Goal: Contribute content: Contribute content

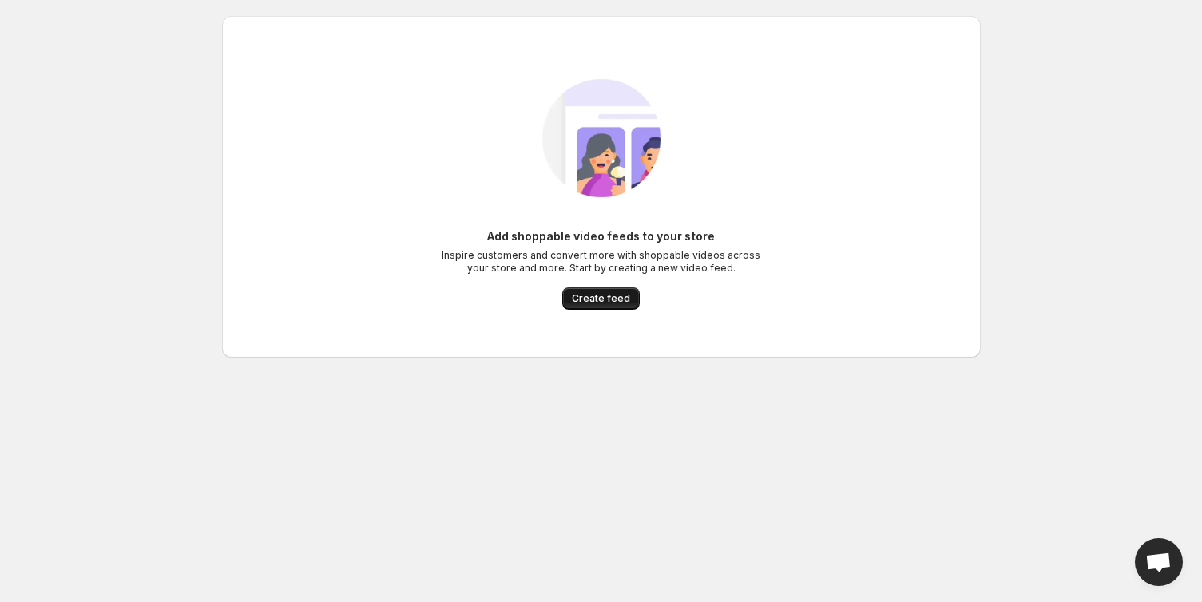
click at [614, 304] on span "Create feed" at bounding box center [601, 298] width 58 height 13
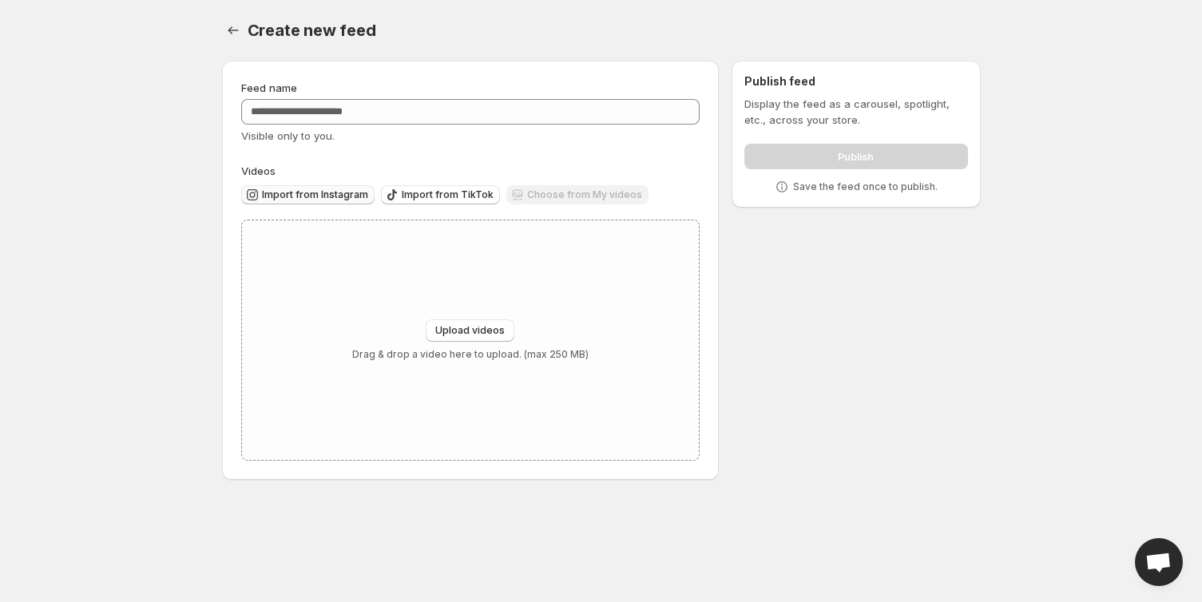
click at [304, 197] on span "Import from Instagram" at bounding box center [315, 195] width 106 height 13
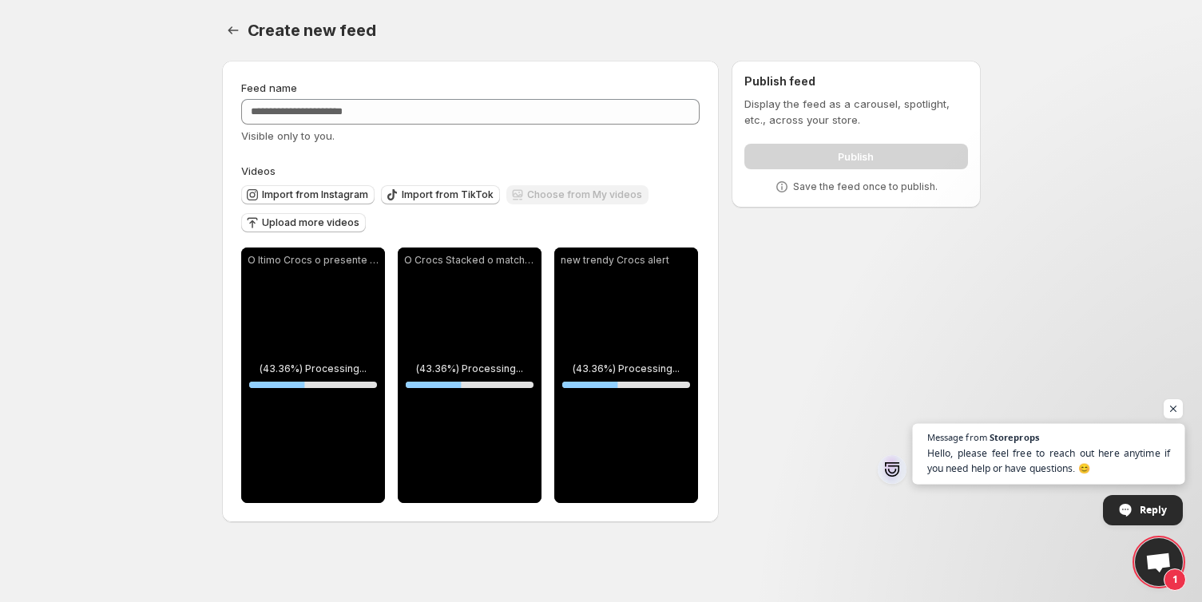
click at [1059, 456] on span "Hello, please feel free to reach out here anytime if you need help or have ques…" at bounding box center [1049, 461] width 244 height 31
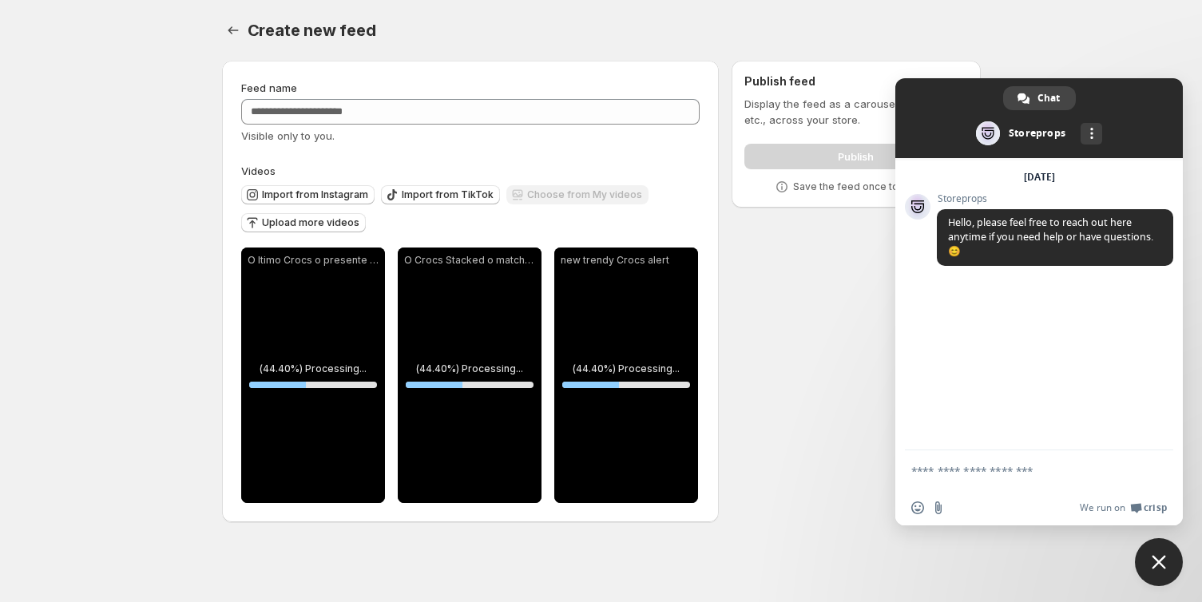
click at [1059, 456] on textarea "Compose your message..." at bounding box center [1024, 471] width 224 height 40
click at [1012, 250] on span "Hello, please feel free to reach out here anytime if you need help or have ques…" at bounding box center [1055, 237] width 236 height 57
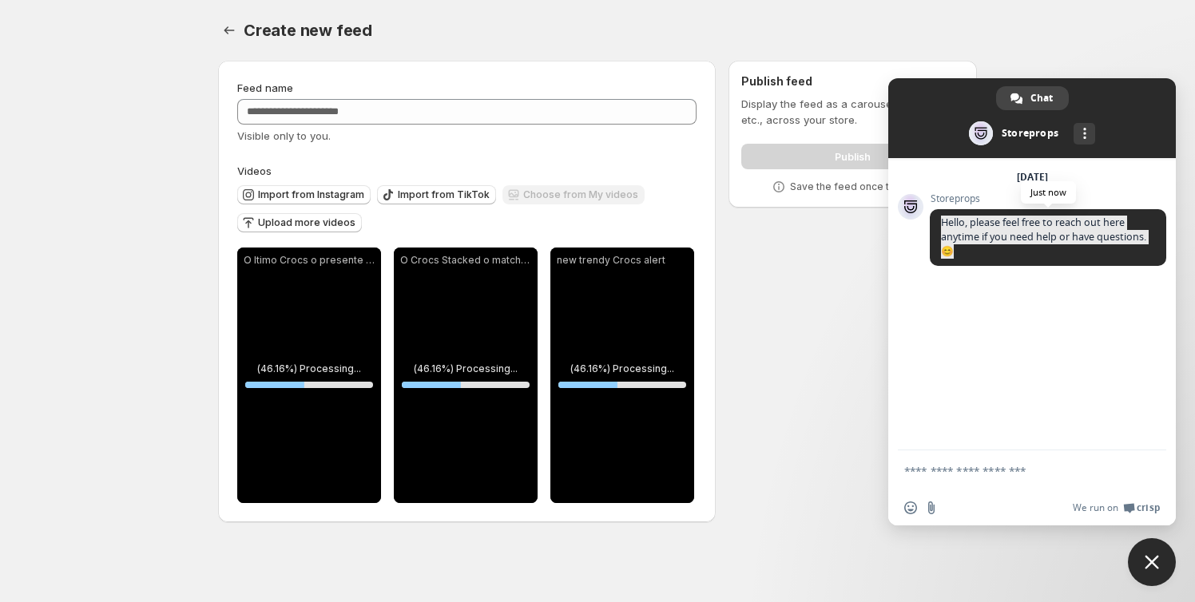
click at [1012, 250] on span "Hello, please feel free to reach out here anytime if you need help or have ques…" at bounding box center [1048, 237] width 236 height 57
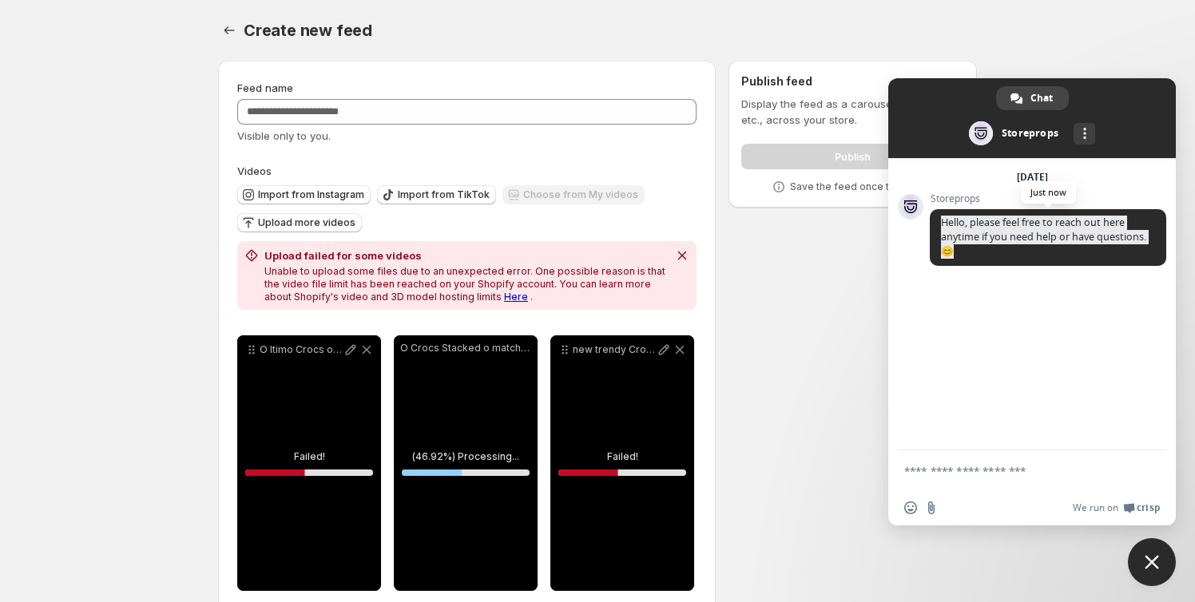
copy span "Hello, please feel free to reach out here anytime if you need help or have ques…"
click at [361, 268] on p "Unable to upload some files due to an unexpected error. One possible reason is …" at bounding box center [465, 284] width 403 height 38
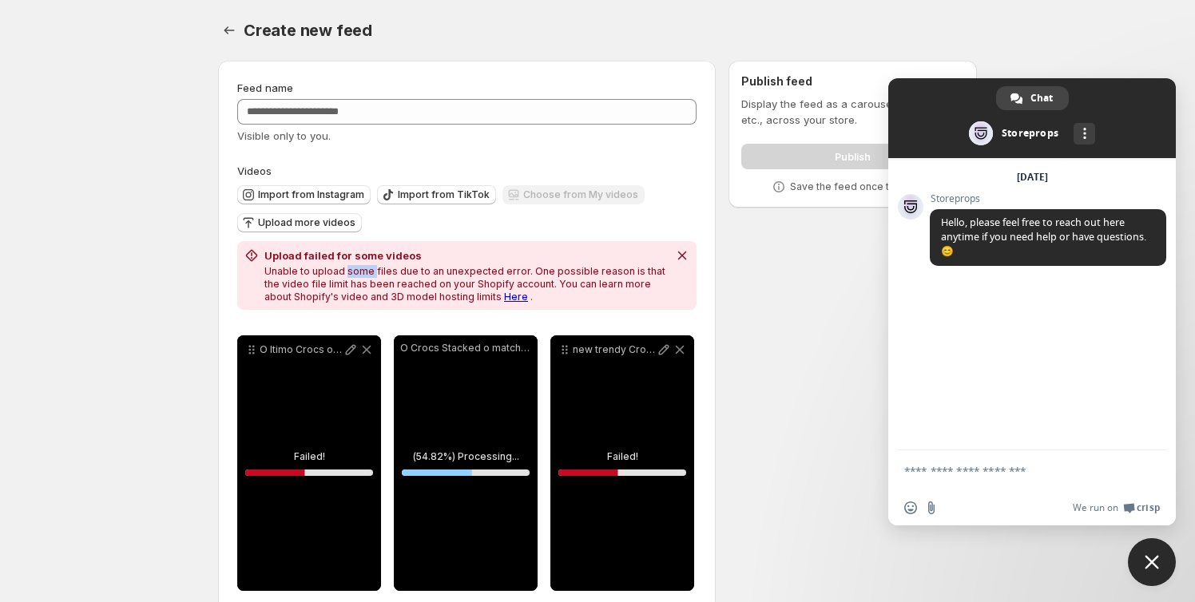
click at [361, 268] on p "Unable to upload some files due to an unexpected error. One possible reason is …" at bounding box center [465, 284] width 403 height 38
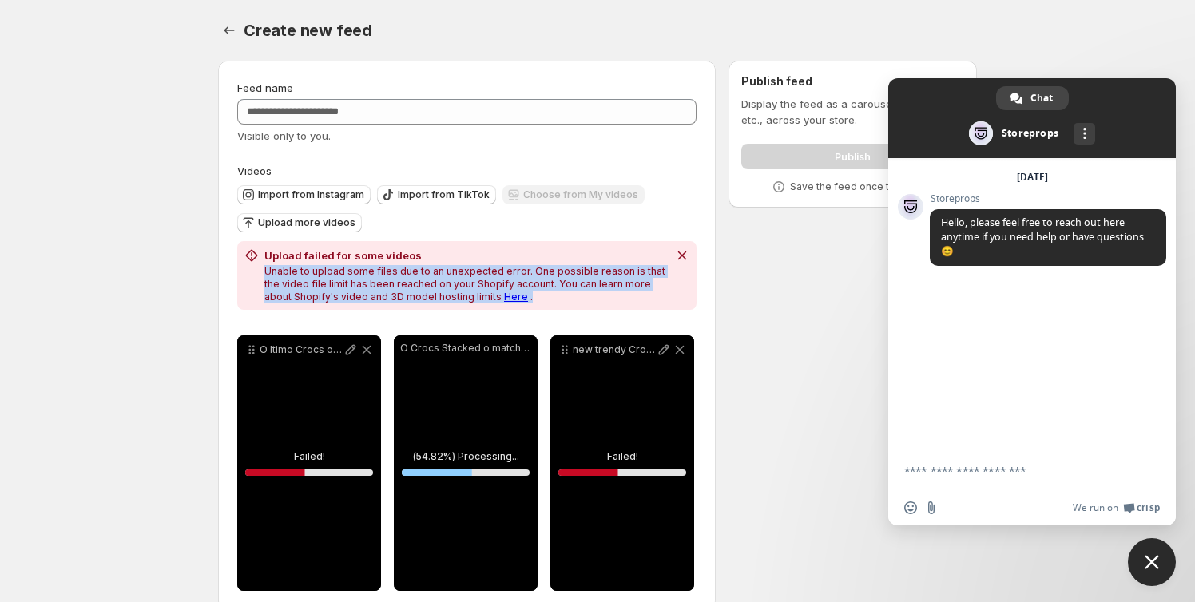
click at [361, 268] on p "Unable to upload some files due to an unexpected error. One possible reason is …" at bounding box center [465, 284] width 403 height 38
click at [364, 272] on p "Unable to upload some files due to an unexpected error. One possible reason is …" at bounding box center [465, 284] width 403 height 38
copy div "Upload failed for some videos Unable to upload some files due to an unexpected …"
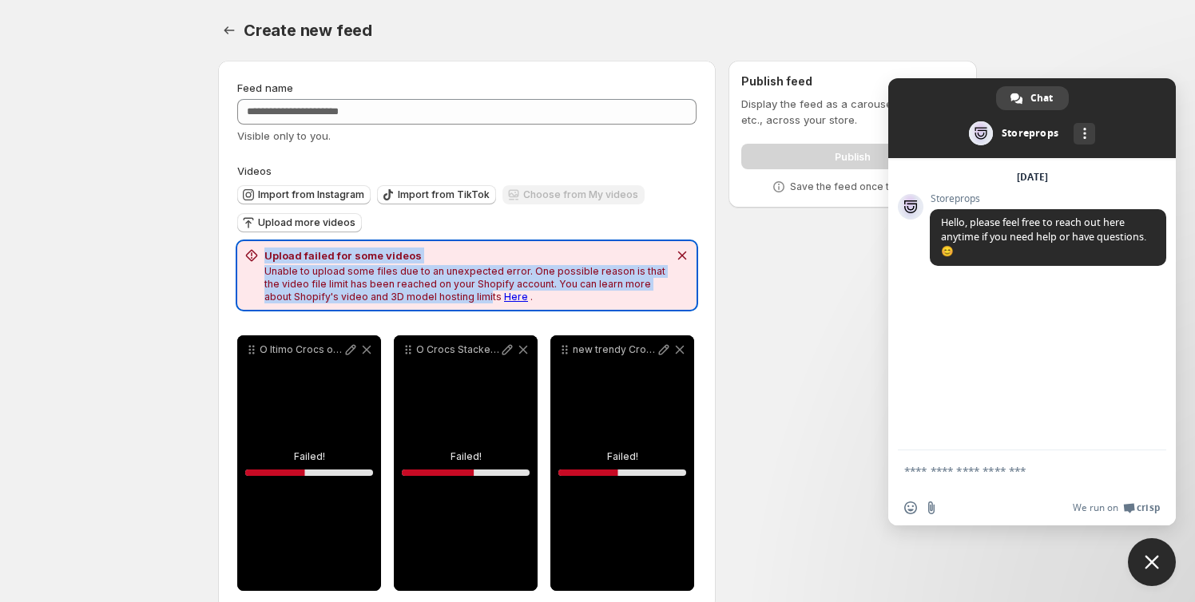
copy div "Upload failed for some videos Unable to upload some files due to an unexpected …"
drag, startPoint x: 267, startPoint y: 255, endPoint x: 466, endPoint y: 296, distance: 203.2
click at [466, 296] on div "Upload failed for some videos Unable to upload some files due to an unexpected …" at bounding box center [465, 276] width 403 height 56
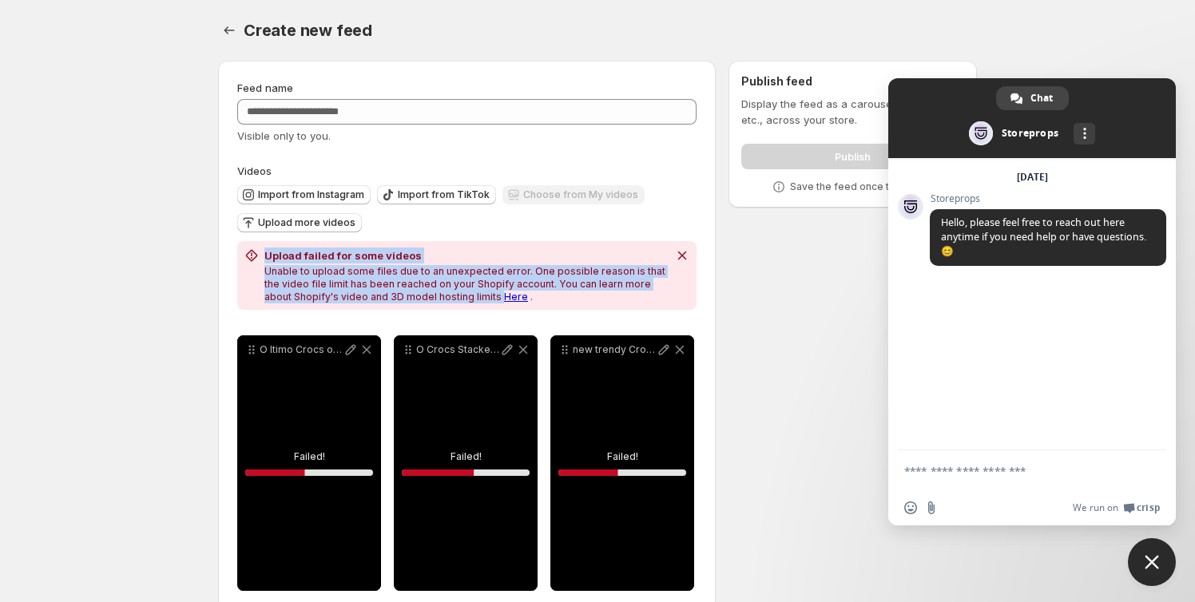
scroll to position [28, 0]
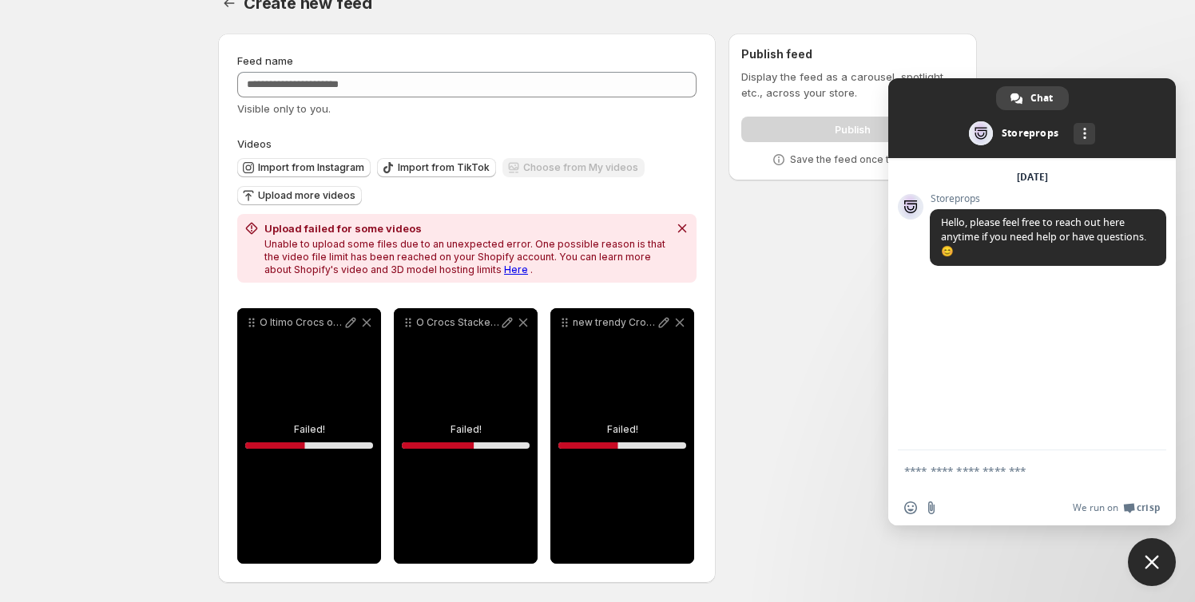
click at [473, 399] on div "O Crocs Stacked o match perfeito pro meu dia a dia Confortvel estiloso e com os…" at bounding box center [466, 436] width 144 height 256
click at [283, 406] on div "O ltimo Crocs o presente perfeito para seu pai e nossa loja na rede vizinha est…" at bounding box center [309, 436] width 144 height 256
click at [329, 429] on div "O ltimo Crocs o presente perfeito para seu pai e nossa loja na rede vizinha est…" at bounding box center [309, 436] width 144 height 256
click at [350, 317] on icon at bounding box center [351, 323] width 16 height 16
type input "**********"
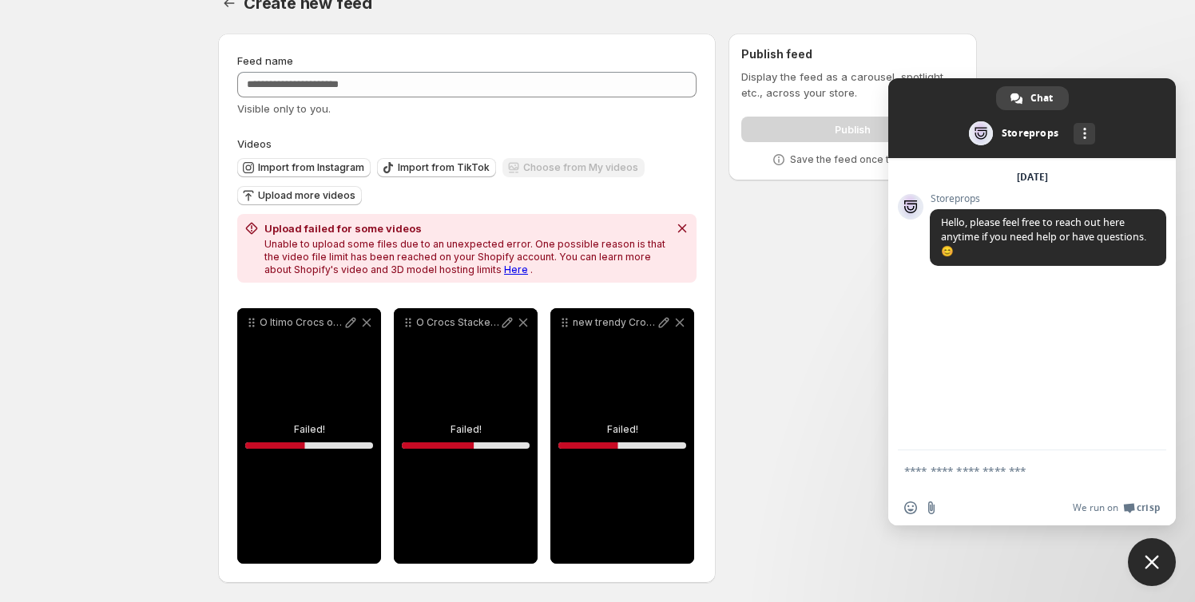
click at [675, 326] on icon at bounding box center [680, 323] width 16 height 16
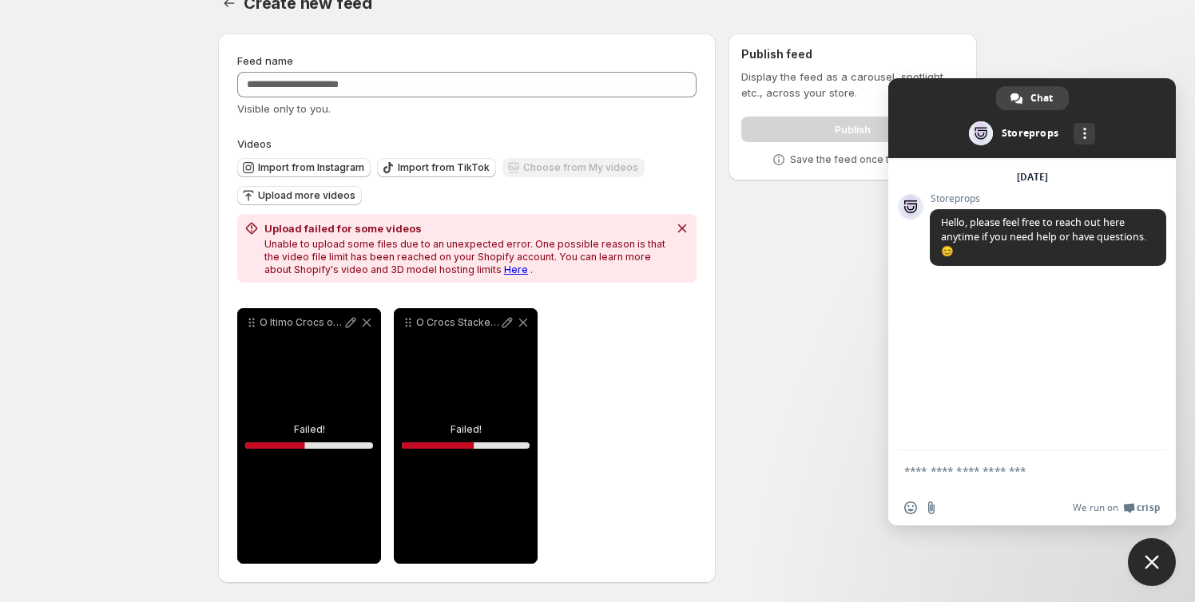
click at [475, 422] on div "O Crocs Stacked o match perfeito pro meu dia a dia Confortvel estiloso e com os…" at bounding box center [466, 436] width 144 height 256
click at [524, 321] on icon at bounding box center [523, 323] width 9 height 9
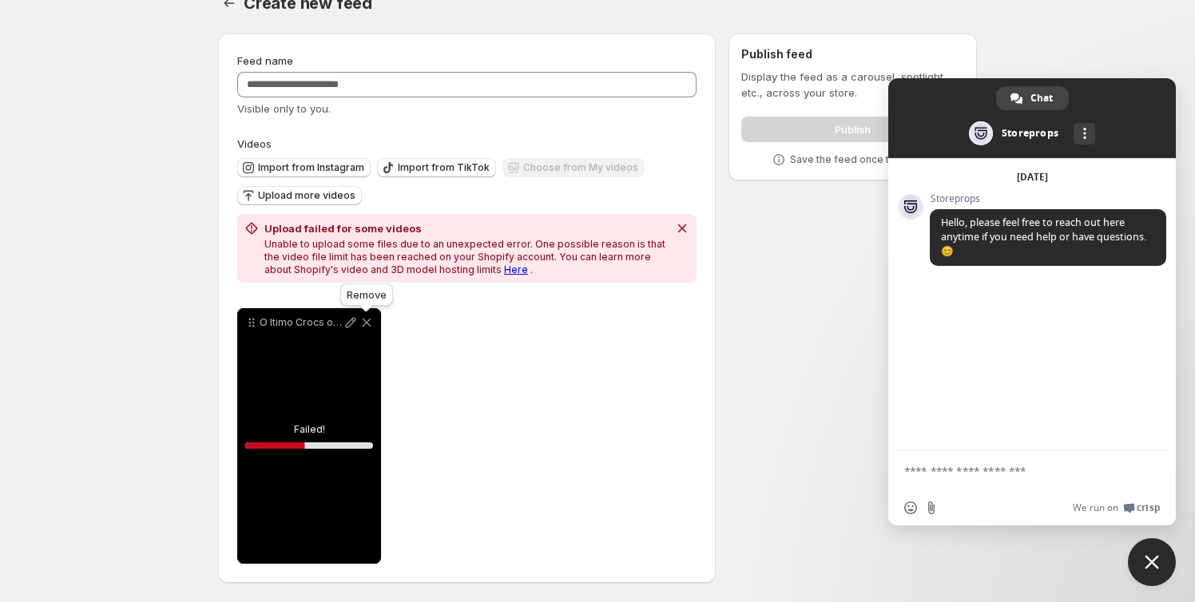
click at [368, 321] on icon at bounding box center [367, 323] width 16 height 16
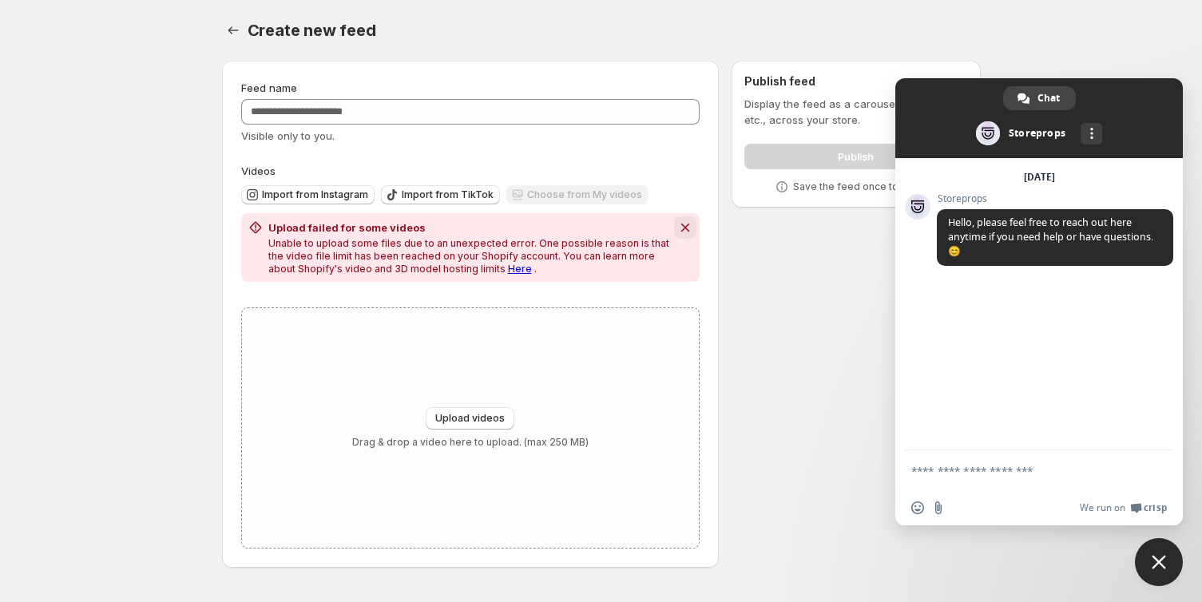
click at [691, 232] on icon "Dismiss notification" at bounding box center [685, 228] width 16 height 16
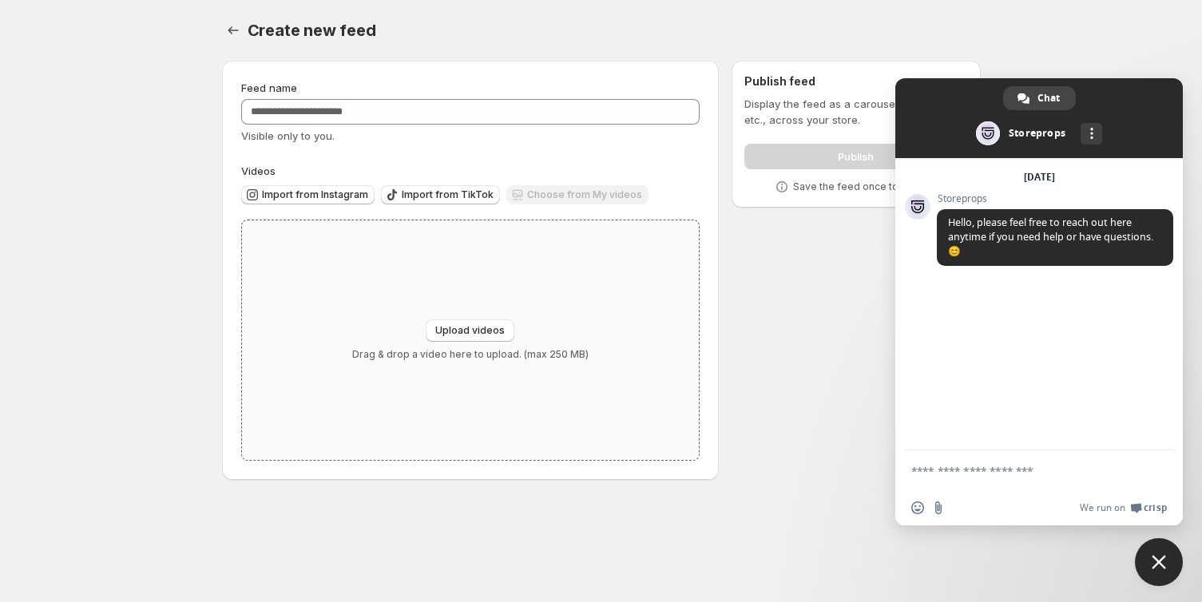
click at [475, 390] on div "Upload videos Drag & drop a video here to upload. (max 250 MB)" at bounding box center [471, 340] width 458 height 240
type input "**********"
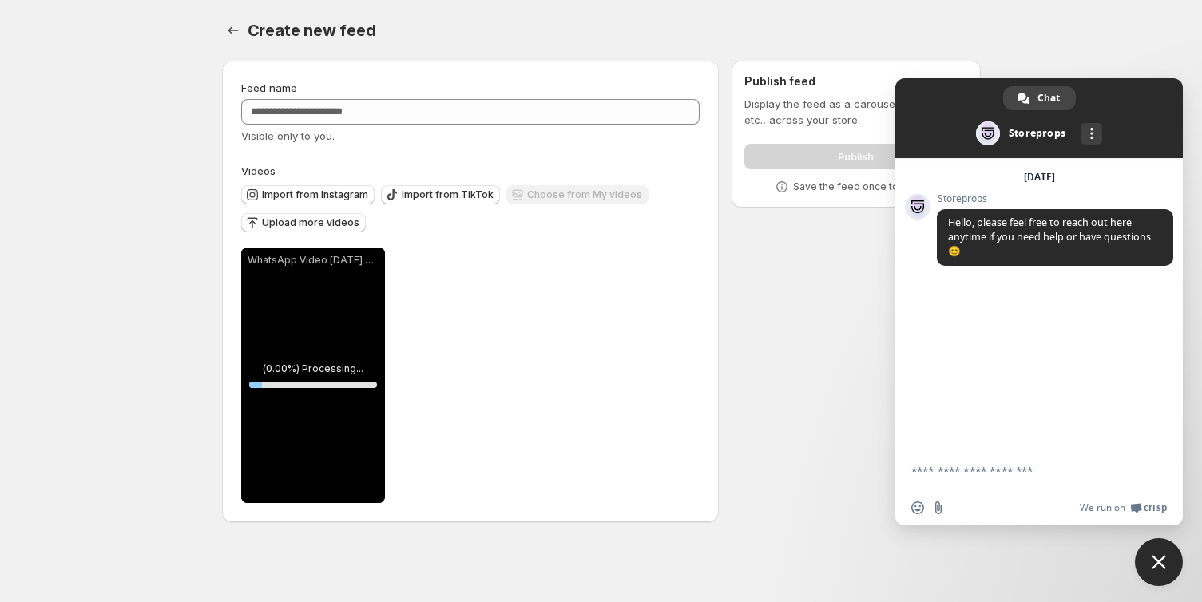
click at [515, 388] on div "**********" at bounding box center [470, 376] width 459 height 256
click at [1158, 562] on span "Close chat" at bounding box center [1159, 562] width 14 height 14
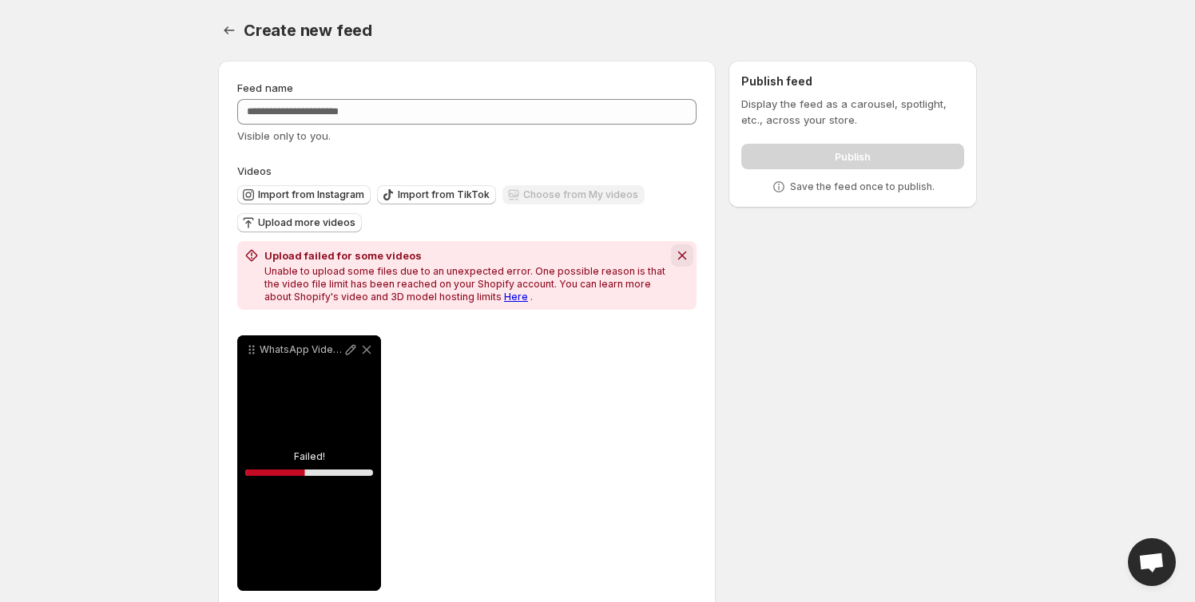
click at [674, 263] on icon "Dismiss notification" at bounding box center [682, 256] width 16 height 16
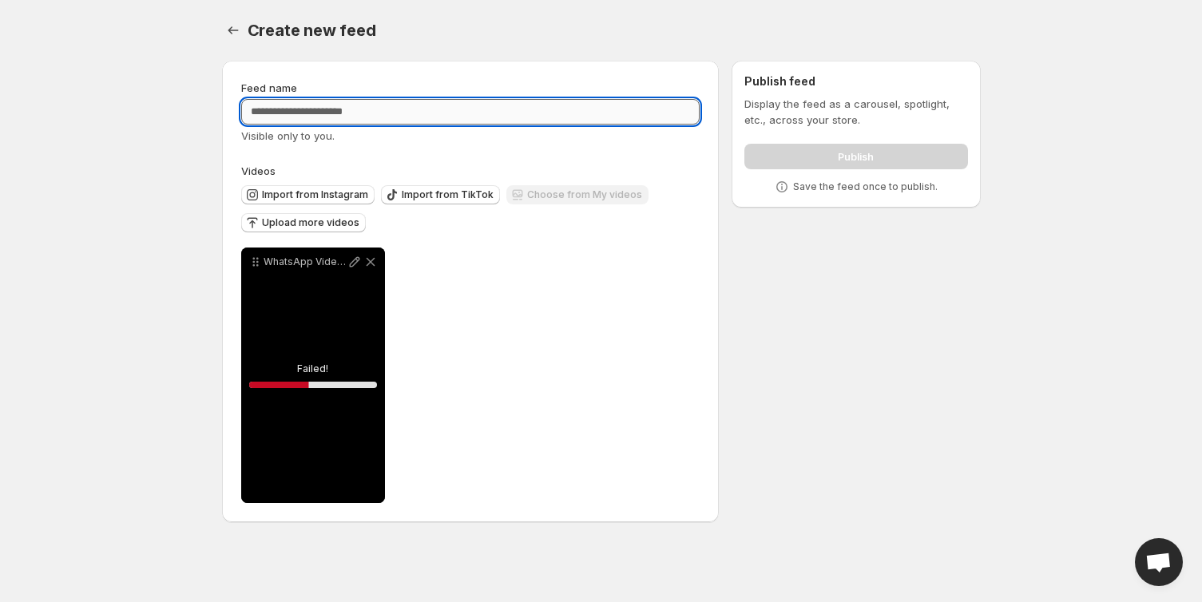
click at [350, 121] on input "Feed name" at bounding box center [470, 112] width 459 height 26
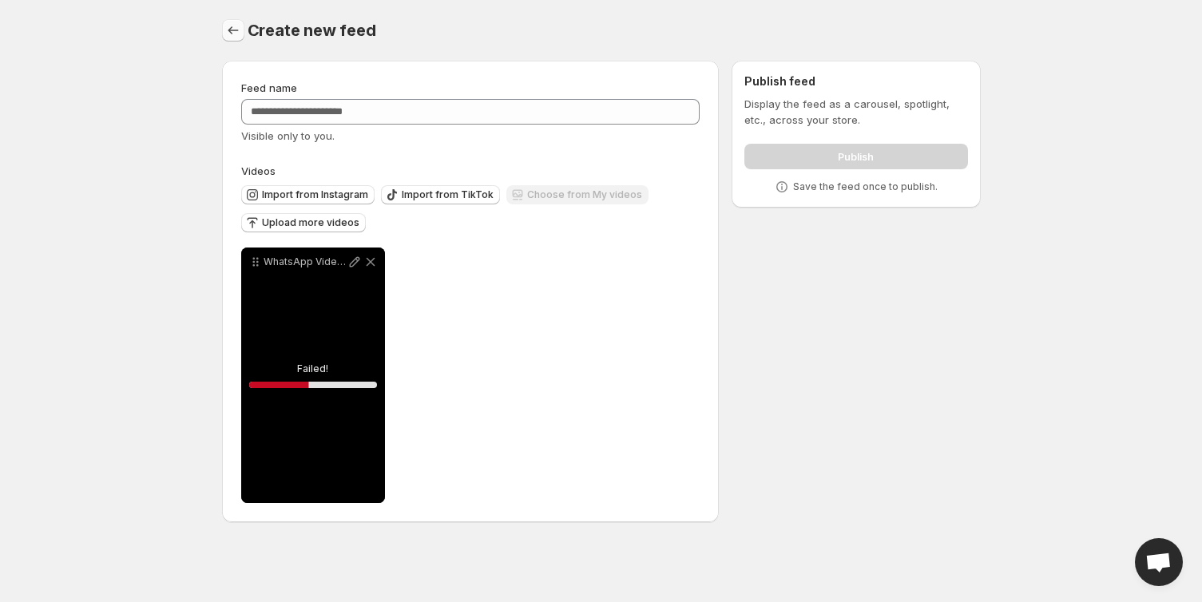
click at [236, 38] on button "Settings" at bounding box center [233, 30] width 22 height 22
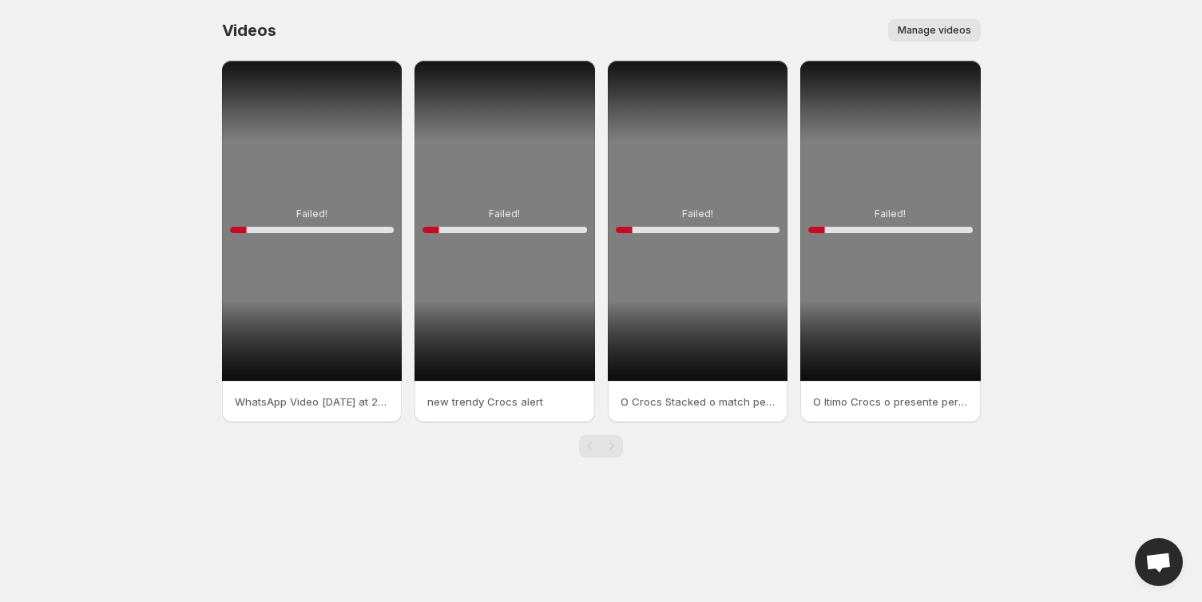
click at [527, 189] on div "Failed! 10 %" at bounding box center [505, 221] width 181 height 320
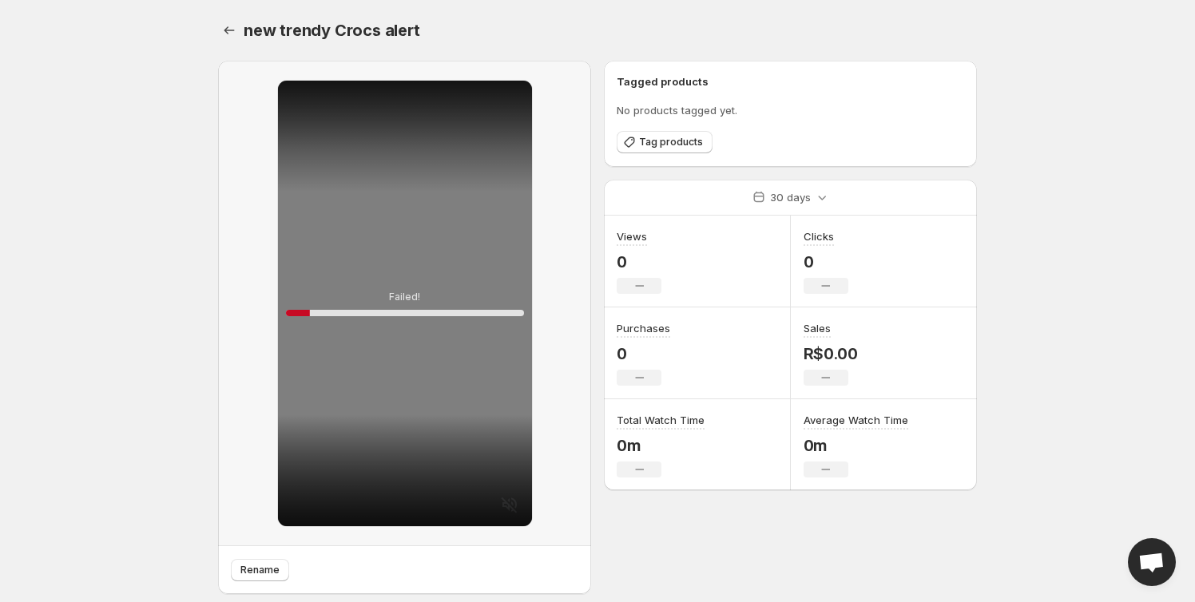
scroll to position [43, 0]
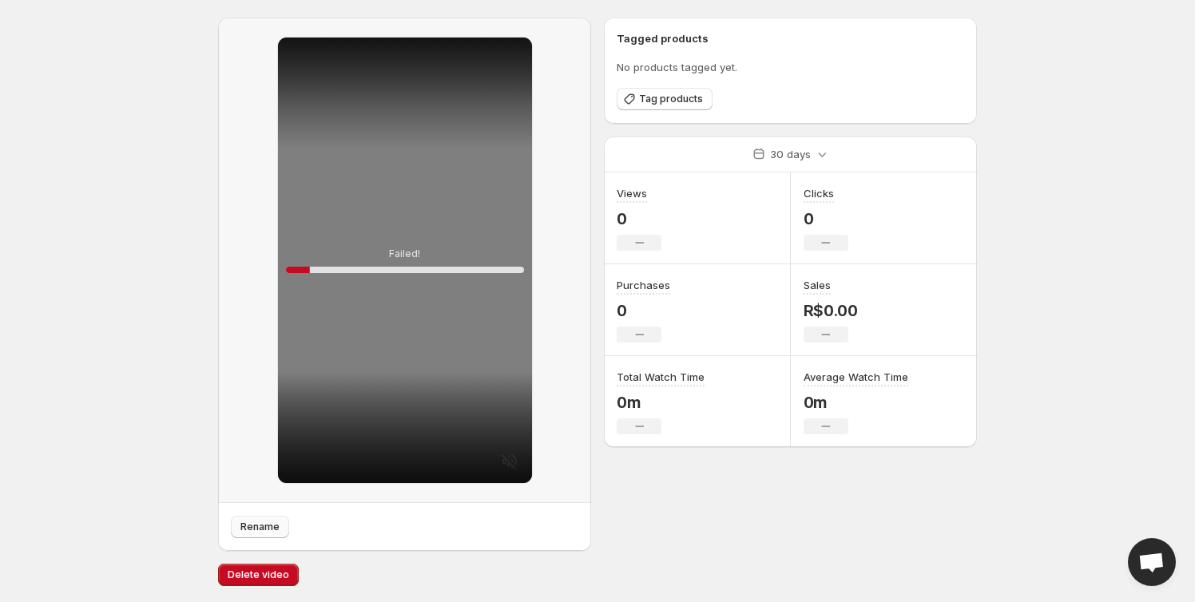
click at [261, 529] on span "Rename" at bounding box center [259, 527] width 39 height 13
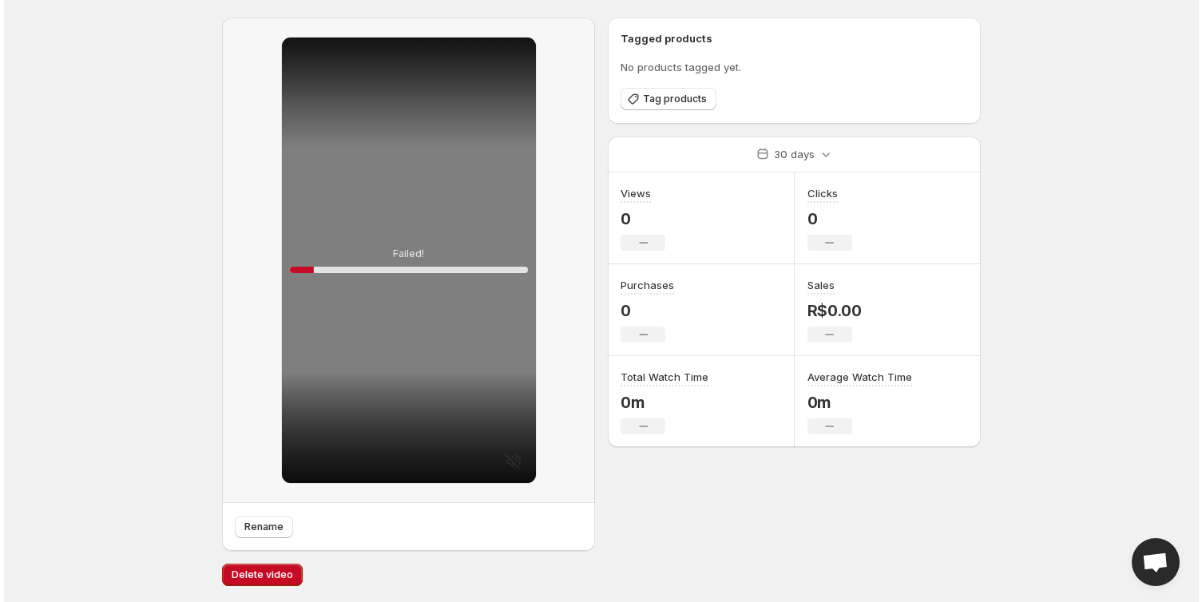
scroll to position [0, 0]
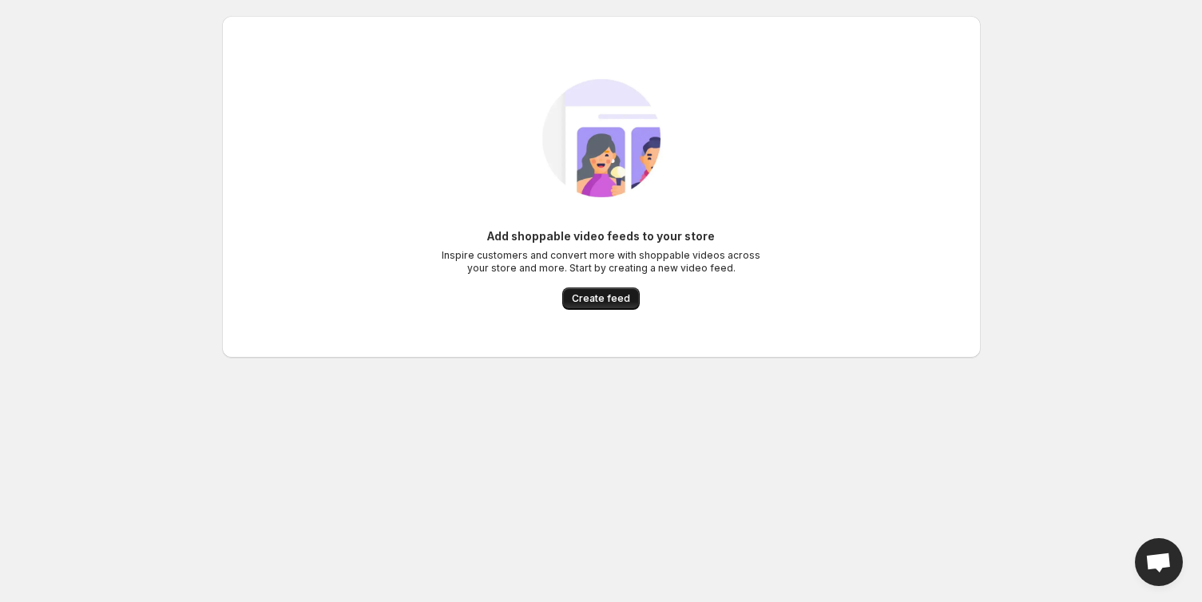
click at [614, 301] on span "Create feed" at bounding box center [601, 298] width 58 height 13
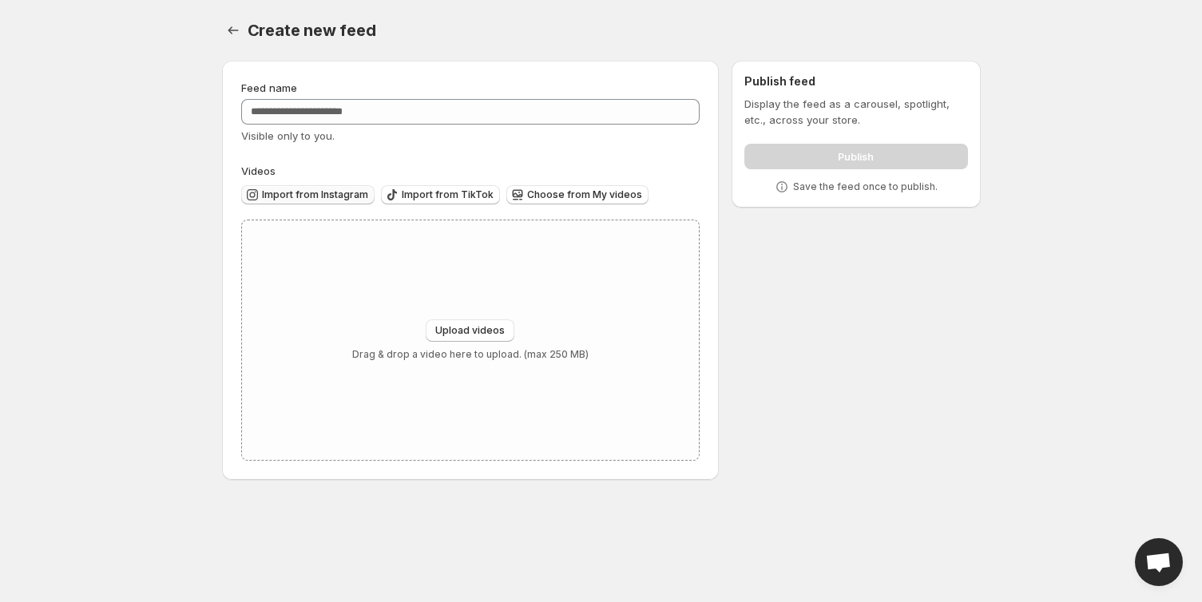
click at [325, 193] on span "Import from Instagram" at bounding box center [315, 195] width 106 height 13
click at [498, 308] on div "Upload videos Drag & drop a video here to upload. (max 250 MB)" at bounding box center [471, 340] width 458 height 240
type input "**********"
click at [435, 308] on div "Upload videos Drag & drop a video here to upload. (max 250 MB)" at bounding box center [471, 340] width 458 height 240
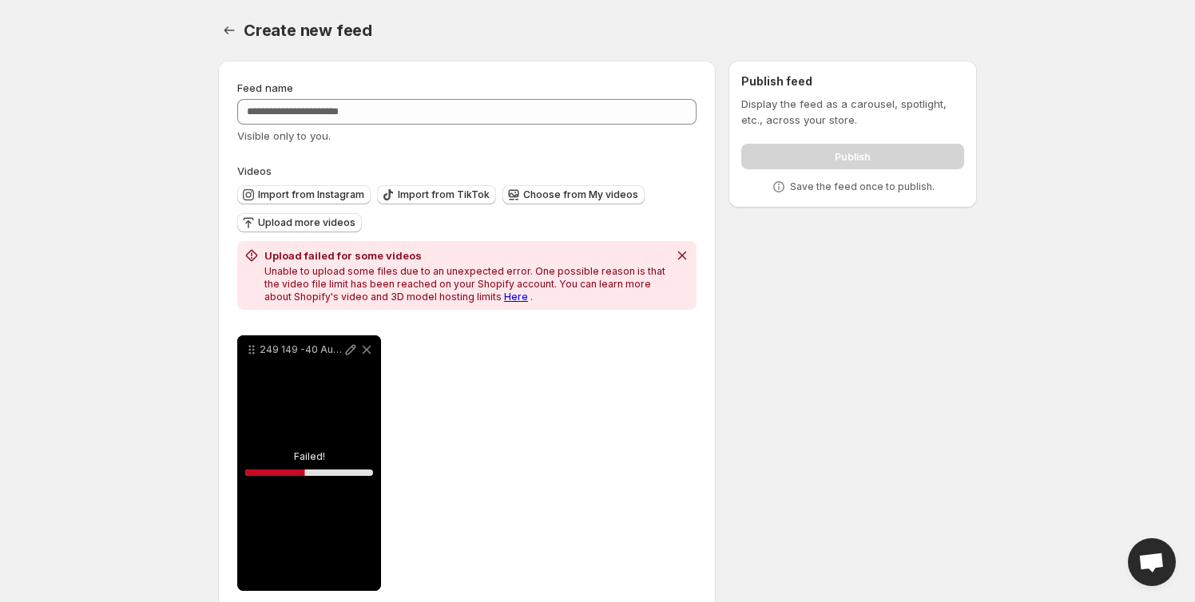
click at [588, 528] on div "**********" at bounding box center [466, 464] width 459 height 256
click at [550, 189] on span "Choose from My videos" at bounding box center [580, 195] width 115 height 13
click at [688, 254] on icon "Dismiss notification" at bounding box center [682, 256] width 16 height 16
